Goal: Transaction & Acquisition: Download file/media

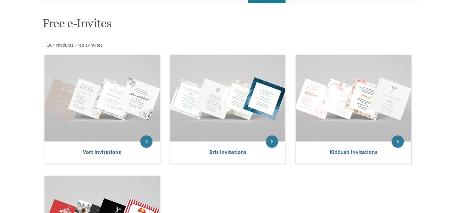
scroll to position [121, 0]
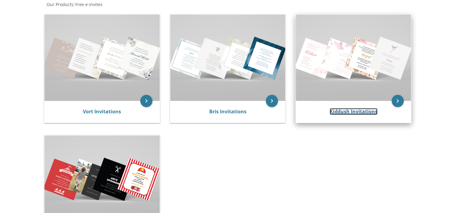
click at [351, 109] on link "Kiddush Invitations" at bounding box center [354, 111] width 48 height 7
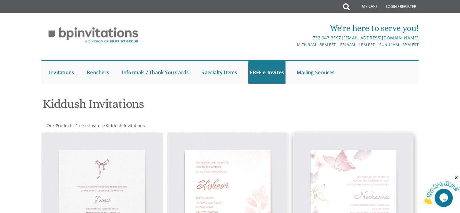
click at [359, 169] on img at bounding box center [354, 193] width 120 height 120
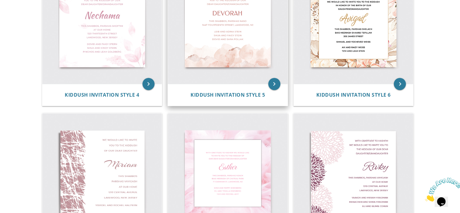
scroll to position [323, 0]
